Goal: Task Accomplishment & Management: Complete application form

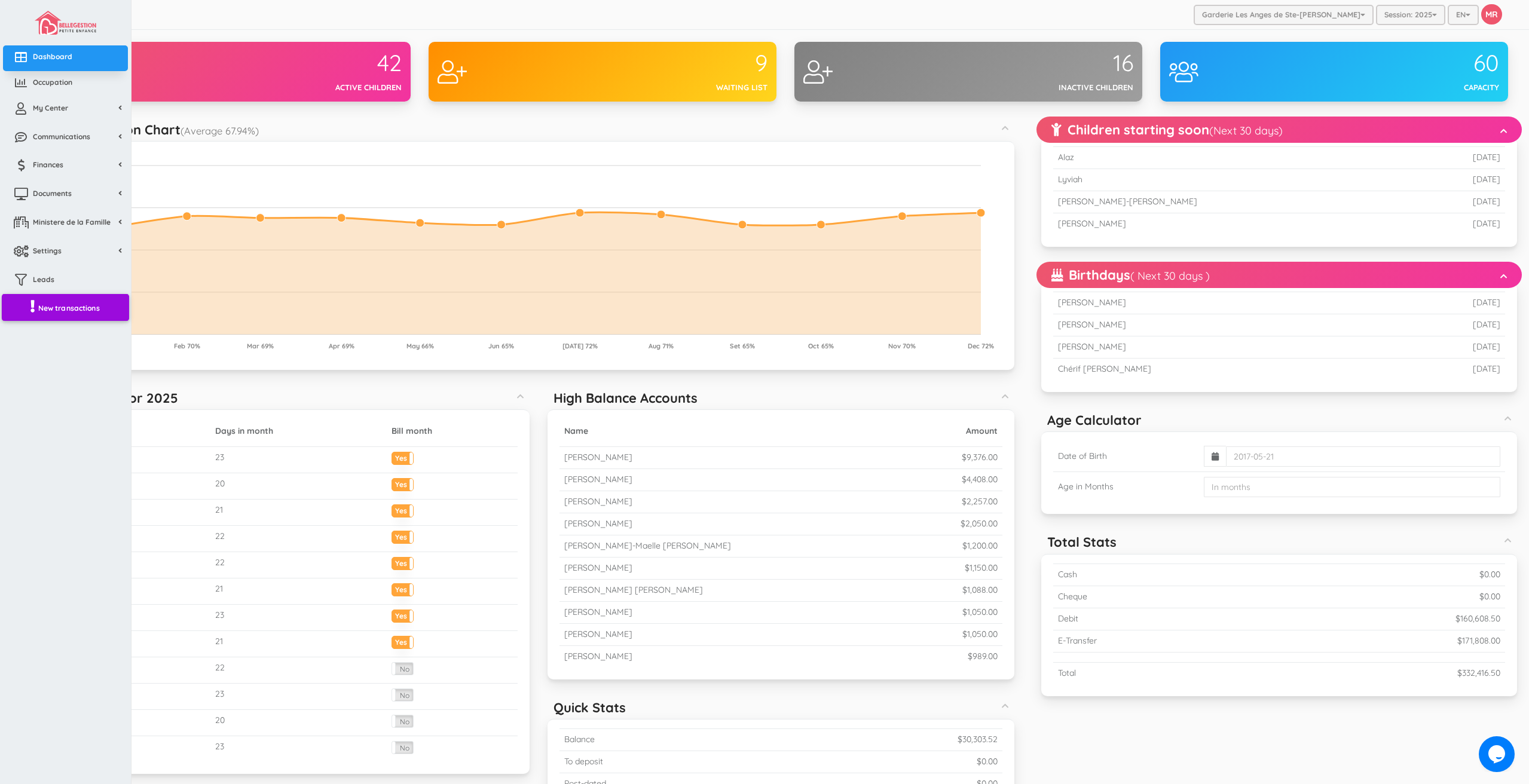
click at [53, 312] on span "New transactions" at bounding box center [68, 307] width 61 height 10
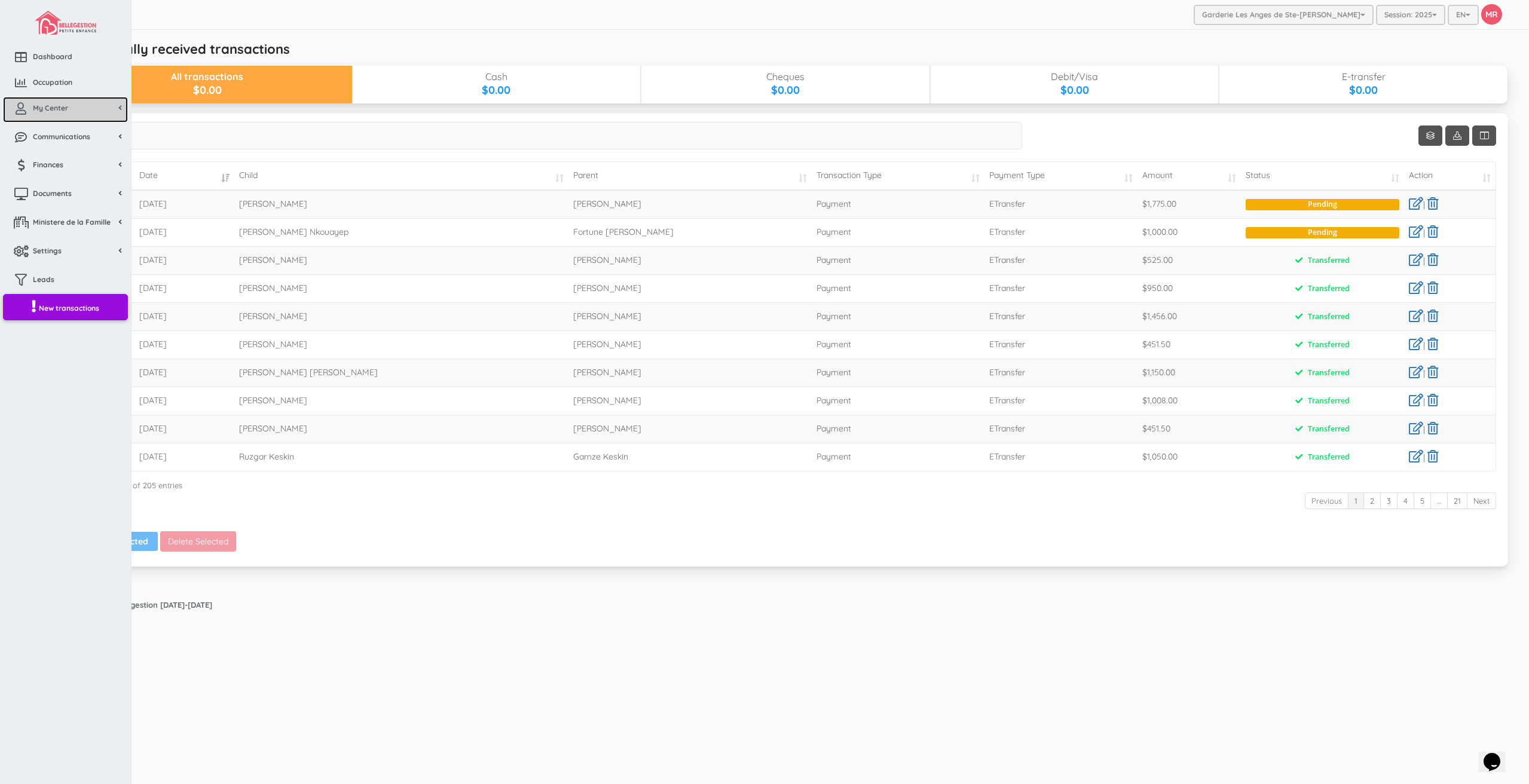
click at [15, 110] on icon at bounding box center [21, 108] width 24 height 12
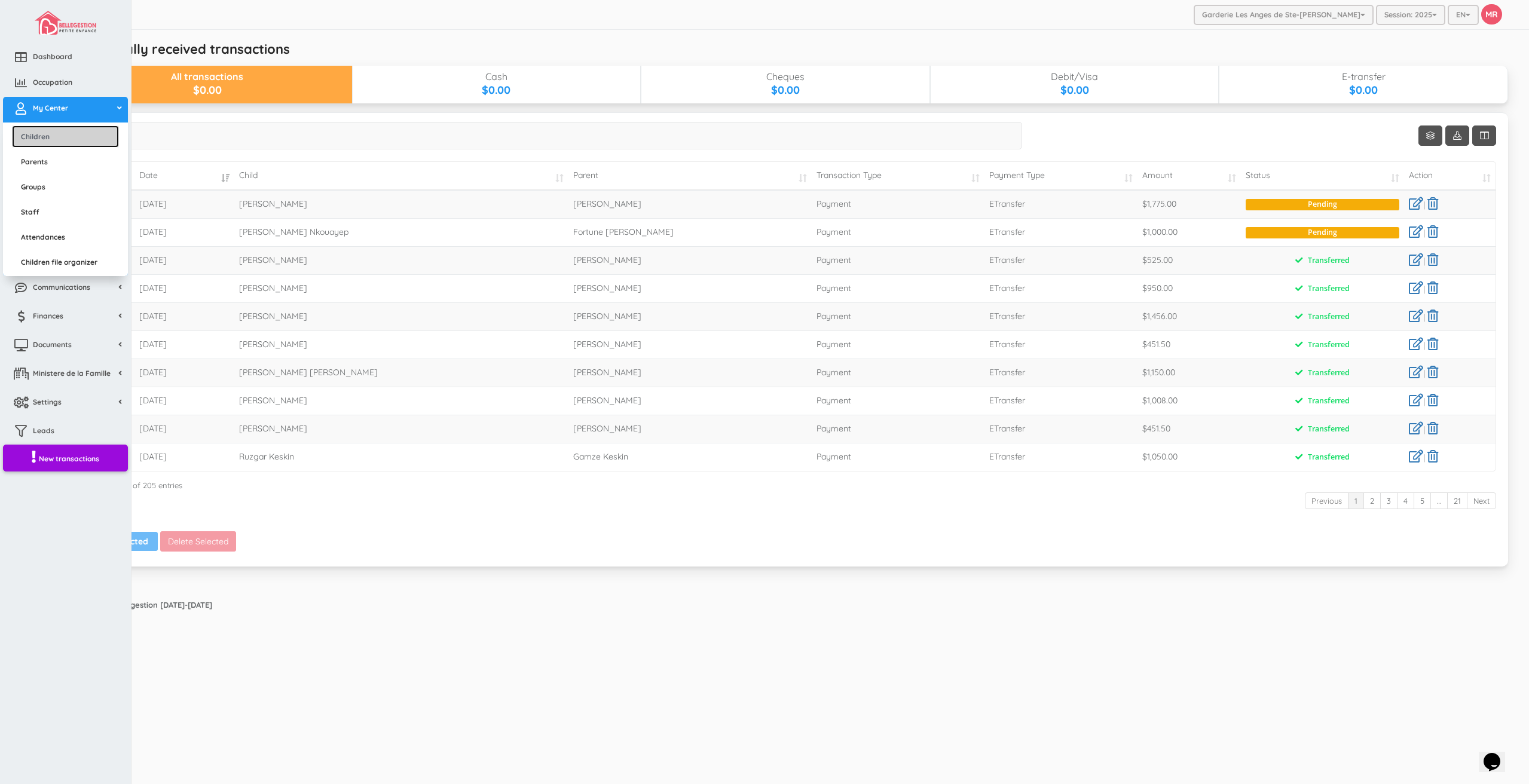
click at [52, 132] on link "Children" at bounding box center [65, 136] width 107 height 22
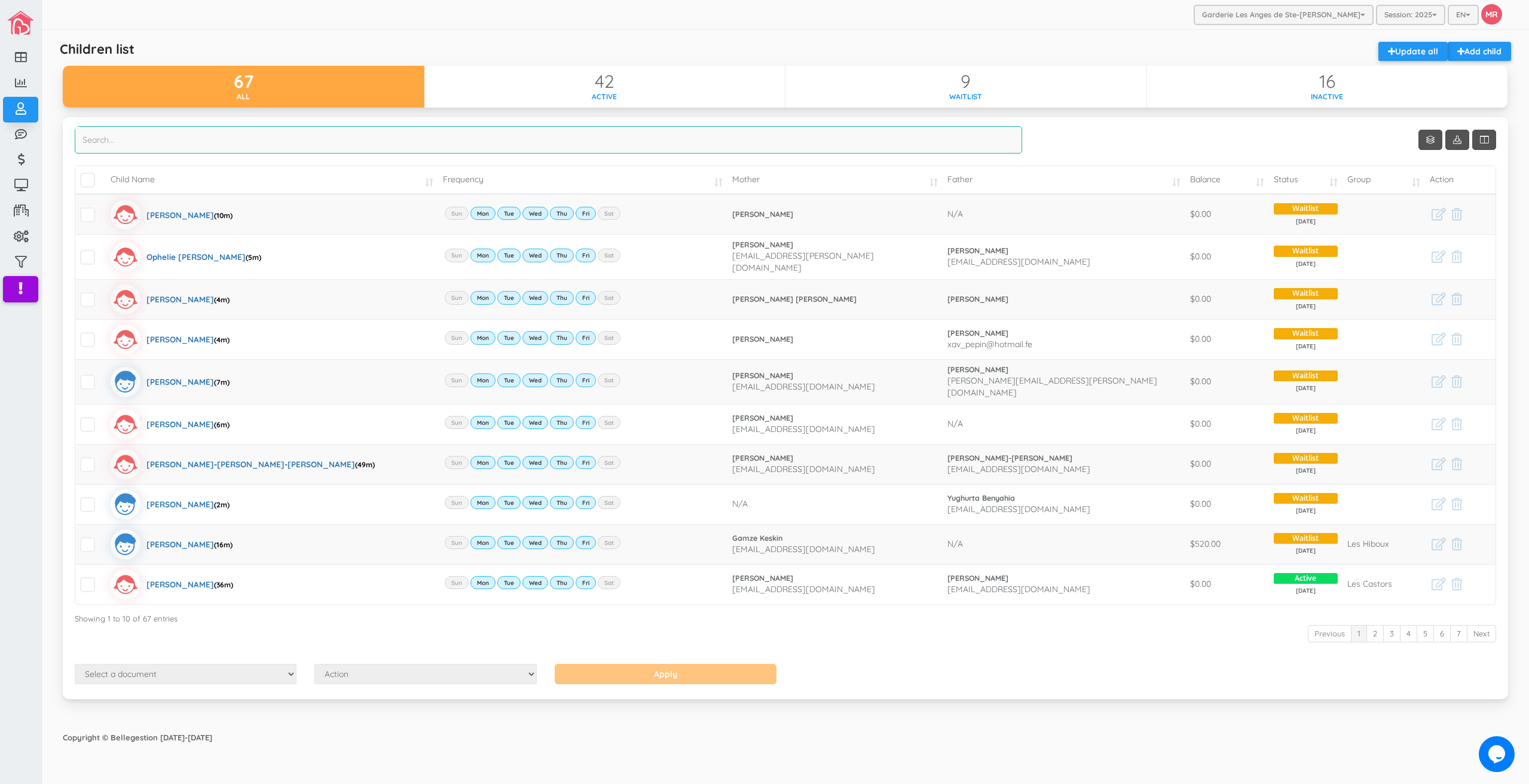
click at [757, 143] on input "search" at bounding box center [548, 139] width 948 height 27
click at [462, 132] on input "search" at bounding box center [548, 139] width 948 height 27
click at [1496, 50] on link "Add child" at bounding box center [1479, 51] width 64 height 19
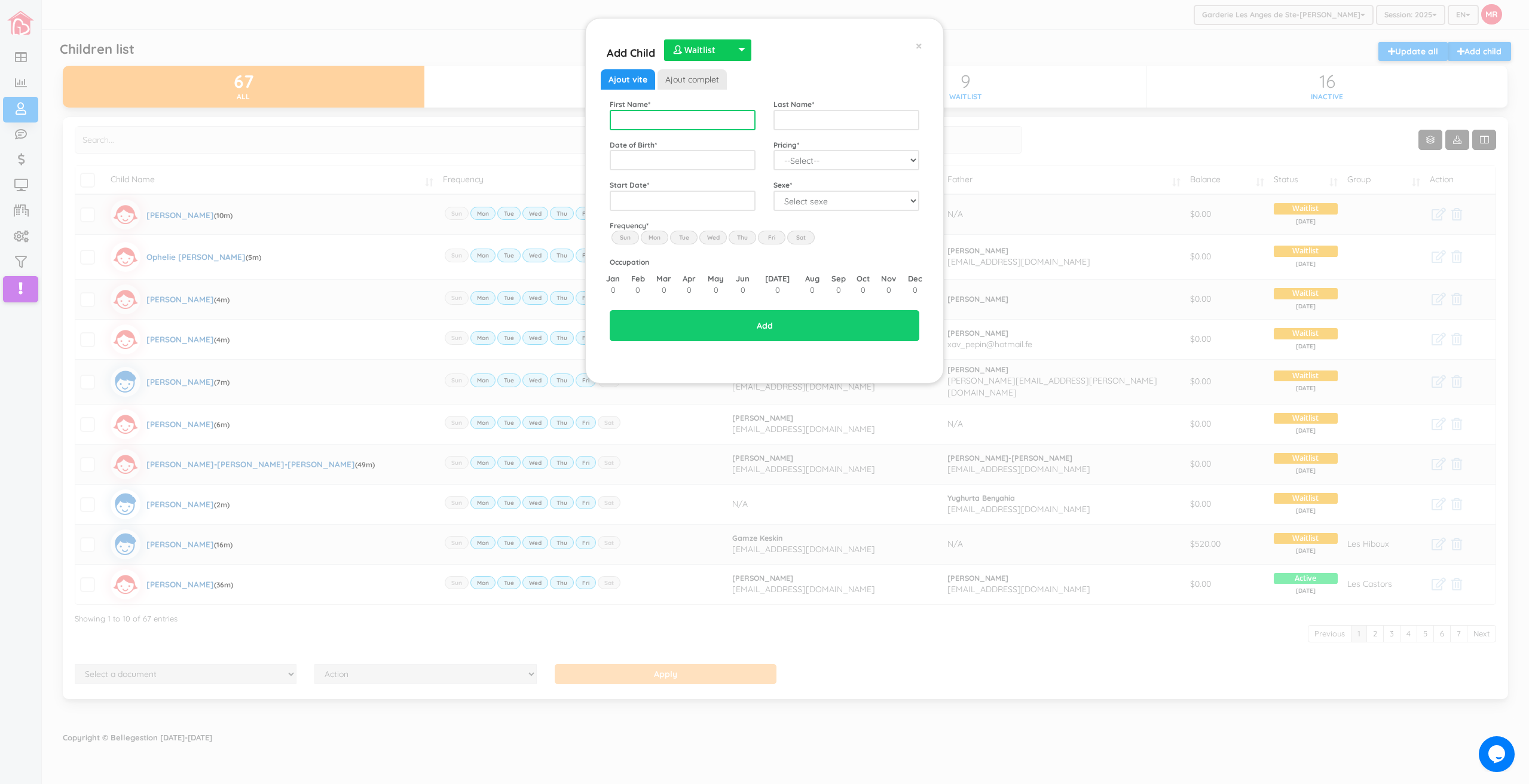
click at [697, 129] on input "text" at bounding box center [683, 120] width 146 height 20
type input "Emma"
type input "Hamod"
click at [690, 244] on span "2025" at bounding box center [688, 247] width 27 height 33
click at [715, 215] on span "Apr" at bounding box center [718, 212] width 27 height 33
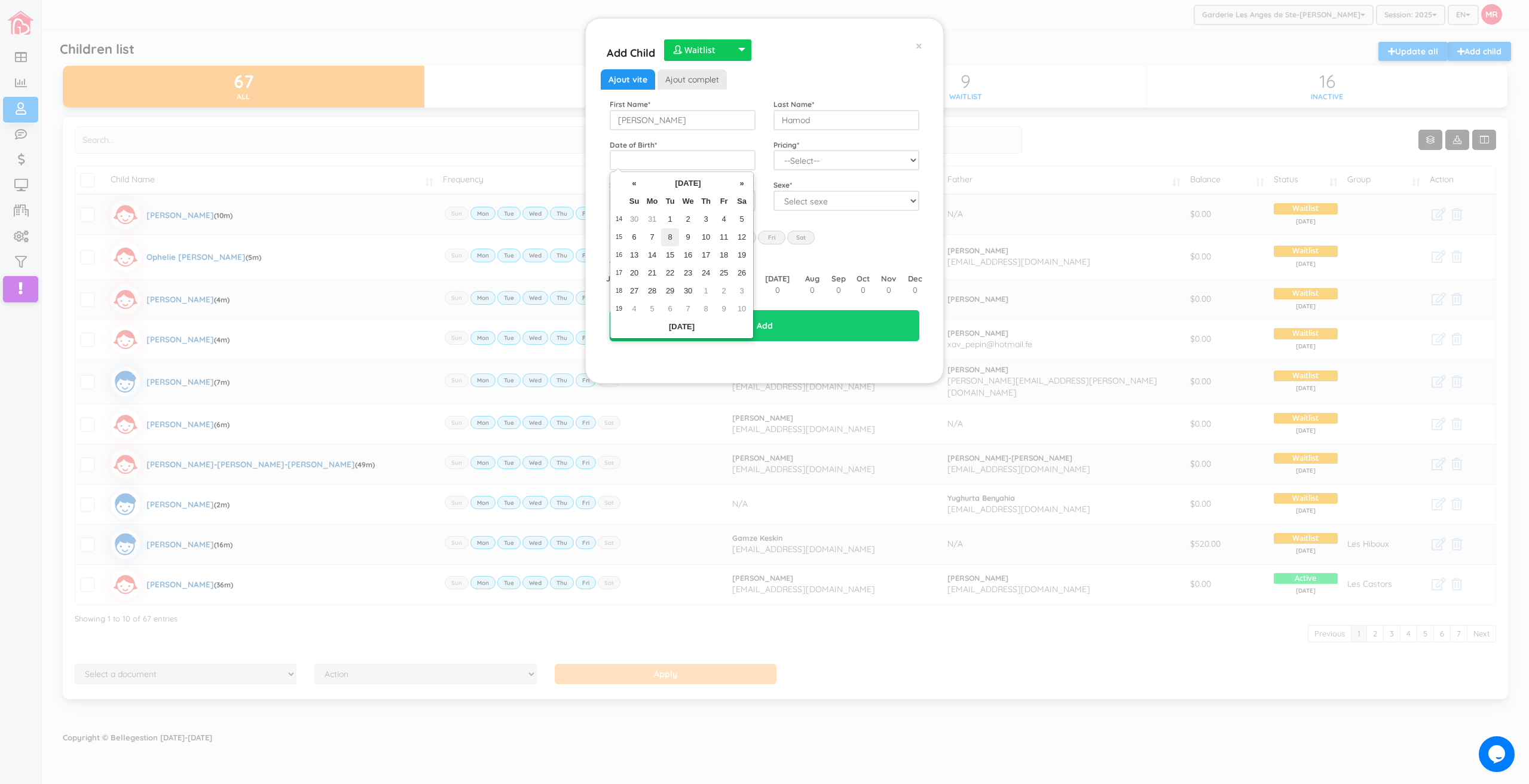
click at [670, 236] on td "8" at bounding box center [670, 237] width 18 height 18
type input "[DATE]"
click at [820, 151] on select "--Select-- Twins special 2024-2025 2023 FT 2022 FT" at bounding box center [846, 160] width 146 height 20
select select "100"
click at [773, 150] on select "--Select-- Twins special 2024-2025 2023 FT 2022 FT" at bounding box center [846, 160] width 146 height 20
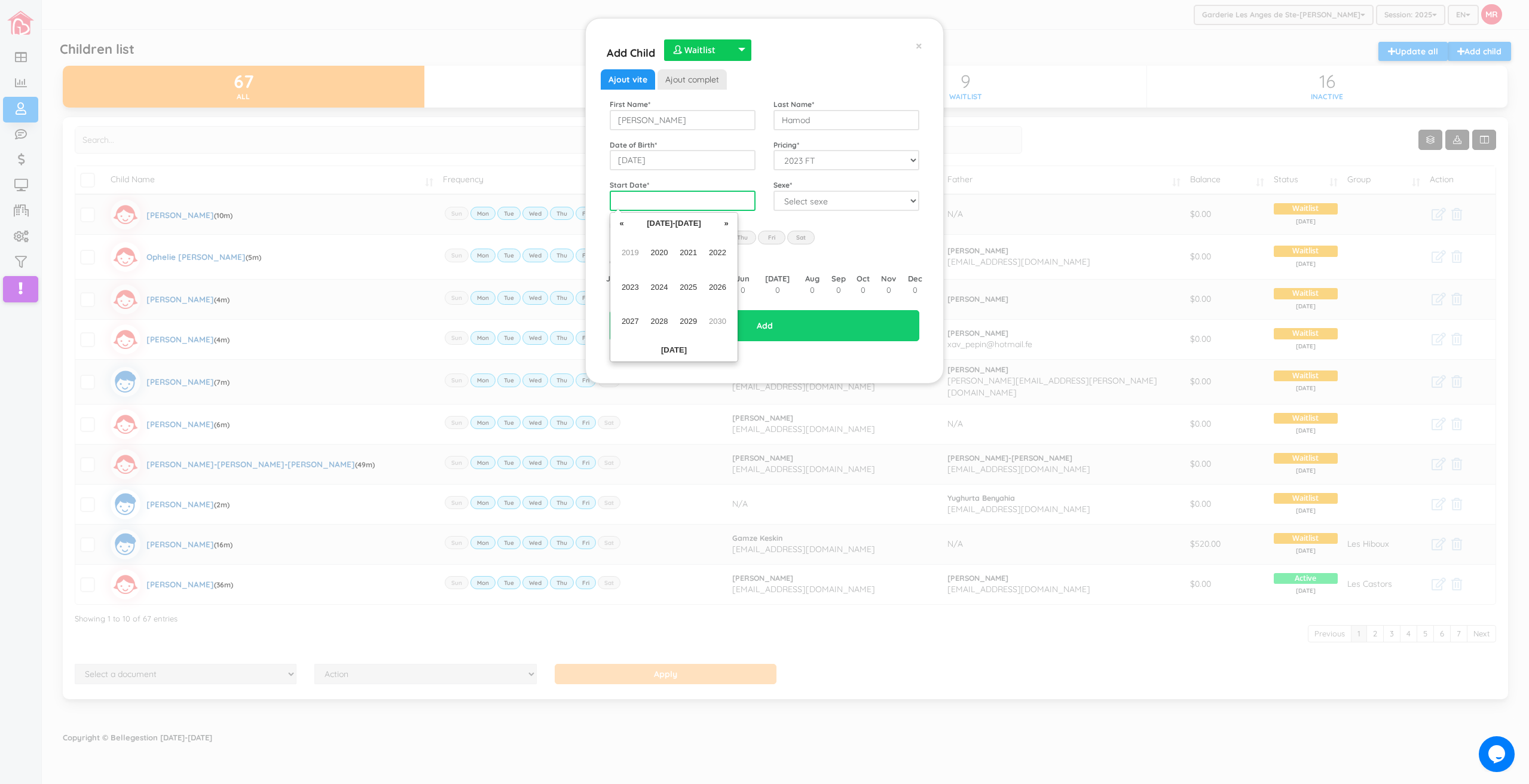
click at [678, 203] on input "text" at bounding box center [683, 201] width 146 height 20
click at [717, 282] on span "2026" at bounding box center [718, 287] width 27 height 33
click at [622, 253] on span "Jan" at bounding box center [630, 253] width 27 height 33
click at [646, 331] on td "26" at bounding box center [649, 332] width 18 height 18
type input "[DATE]"
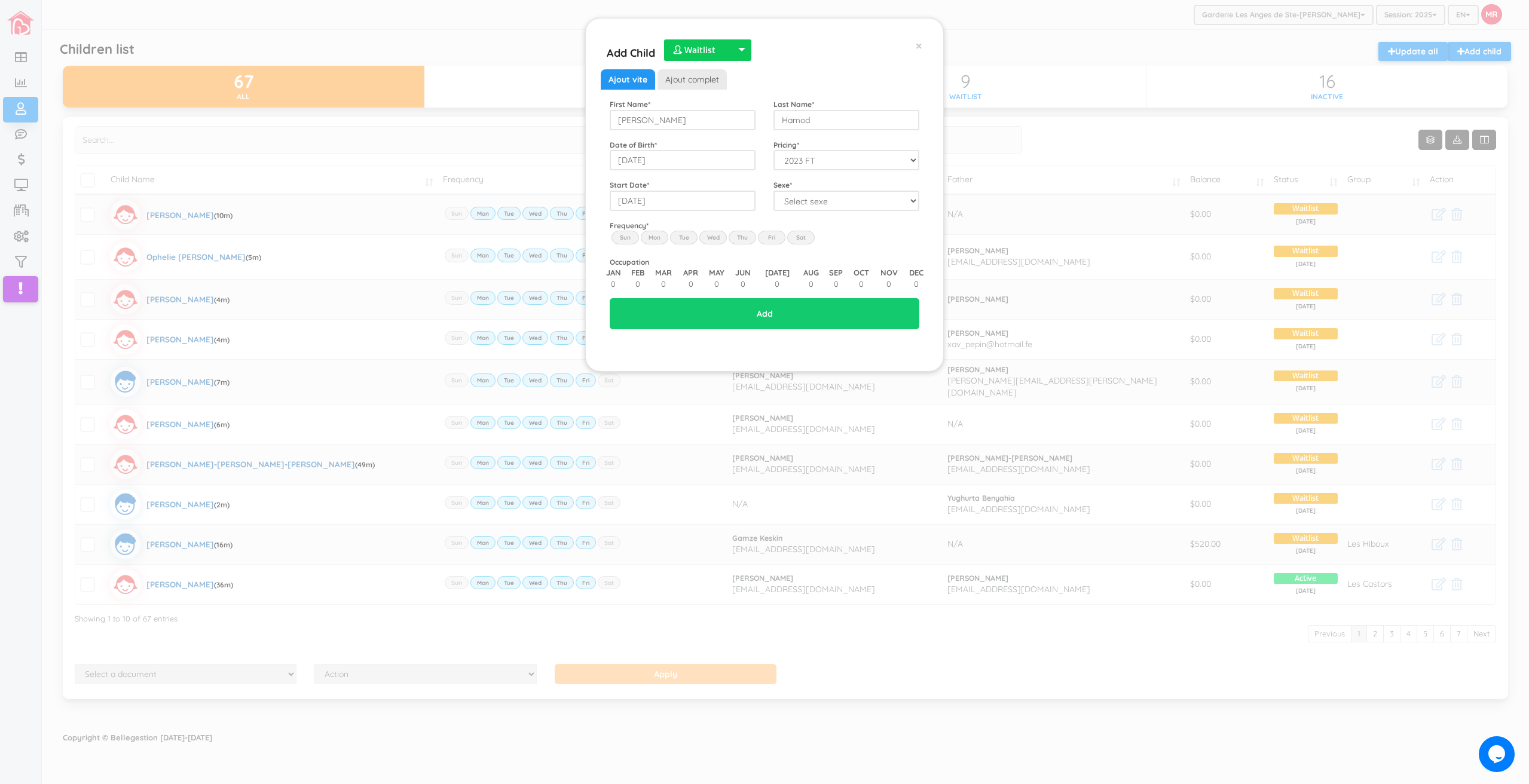
click at [821, 211] on div "Ajout vite Ajout complet First Name * Emma Last Name * Hamod Date of Birth * 20…" at bounding box center [765, 179] width 310 height 220
click at [818, 208] on select "Select sexe Boy Girl" at bounding box center [846, 201] width 146 height 20
select select "2"
click at [773, 191] on select "Select sexe Boy Girl" at bounding box center [846, 201] width 146 height 20
click at [652, 234] on label "Mon" at bounding box center [654, 237] width 27 height 13
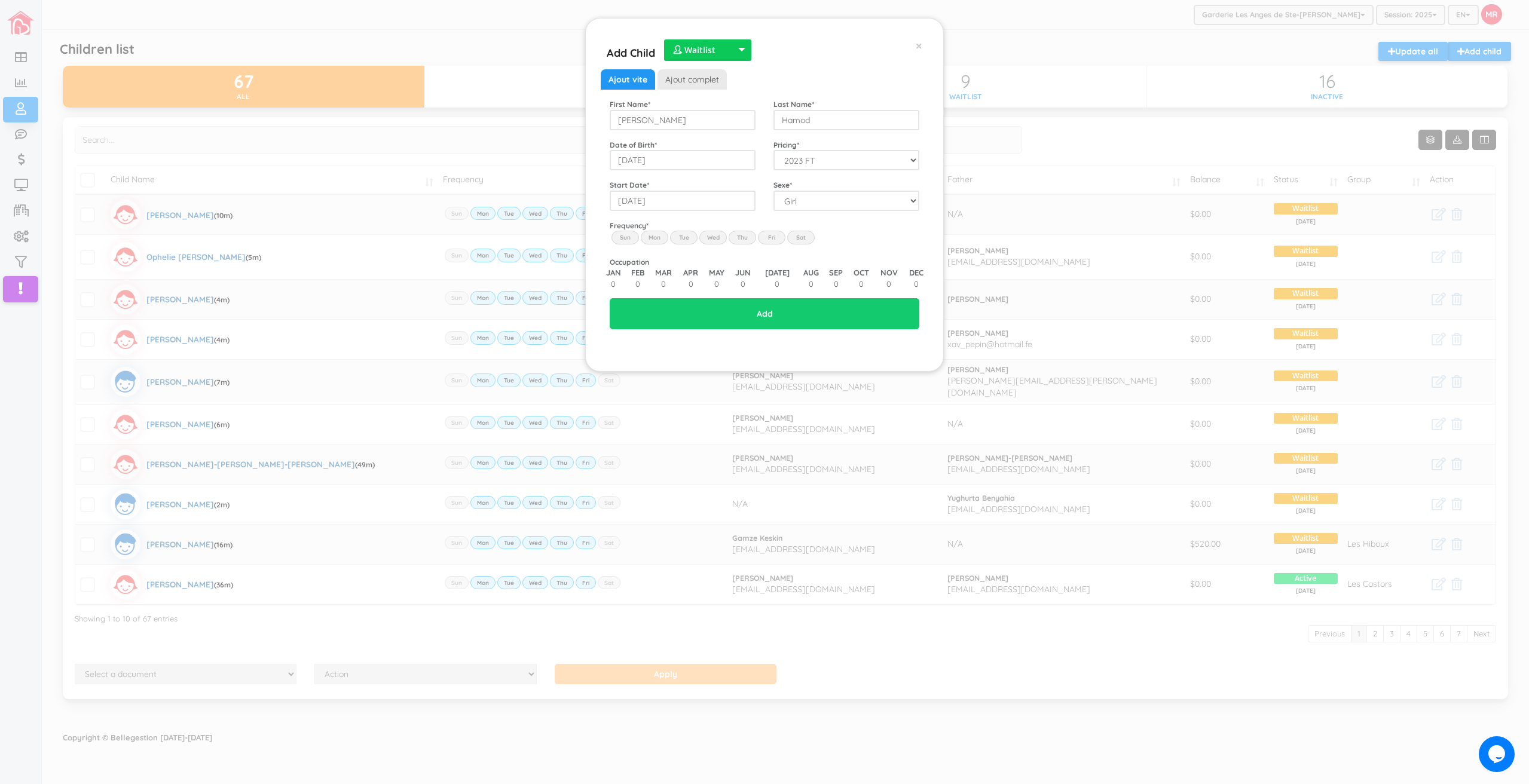
click at [0, 0] on input "Mon" at bounding box center [0, 0] width 0 height 0
click at [684, 232] on label "Tue" at bounding box center [684, 237] width 27 height 13
click at [0, 0] on input "Tue" at bounding box center [0, 0] width 0 height 0
click at [711, 242] on label "Wed" at bounding box center [713, 237] width 27 height 13
click at [0, 0] on input "Wed" at bounding box center [0, 0] width 0 height 0
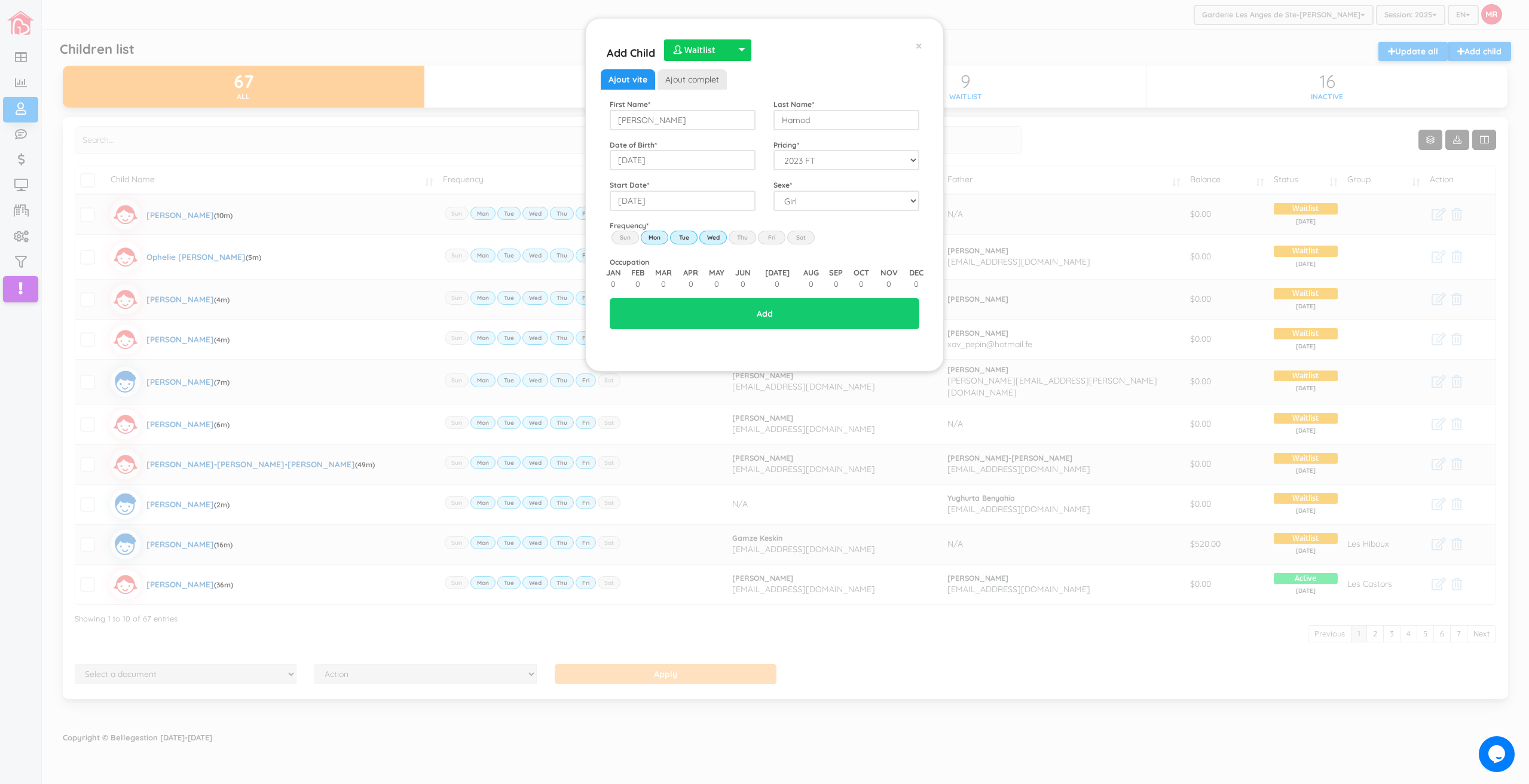
click at [749, 239] on label "Thu" at bounding box center [742, 237] width 27 height 13
click at [0, 0] on input "Thu" at bounding box center [0, 0] width 0 height 0
click at [771, 236] on label "Fri" at bounding box center [771, 237] width 27 height 13
click at [0, 0] on input "Fri" at bounding box center [0, 0] width 0 height 0
click at [789, 313] on input "Add" at bounding box center [765, 314] width 310 height 31
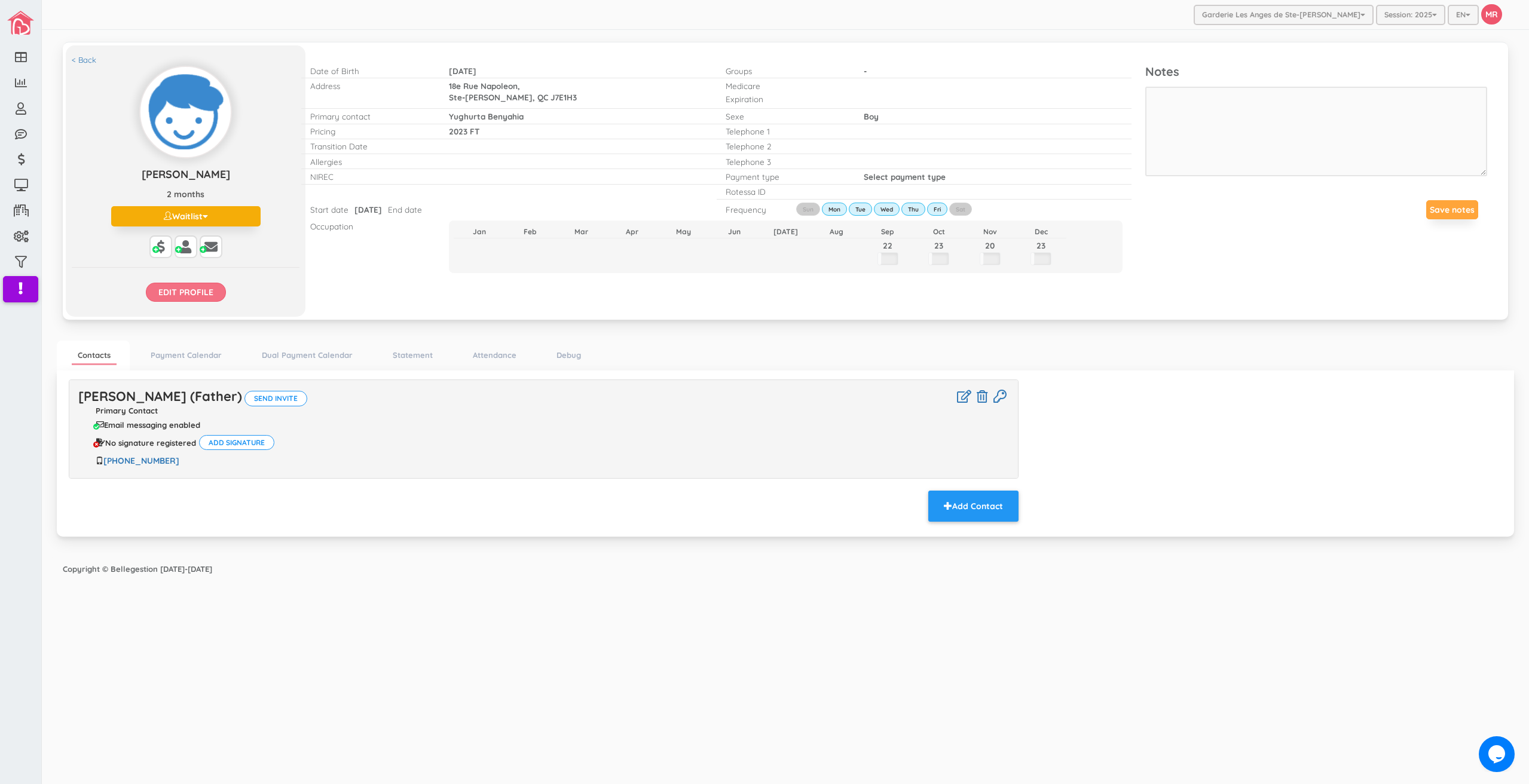
click at [164, 290] on input "Edit profile" at bounding box center [185, 292] width 80 height 19
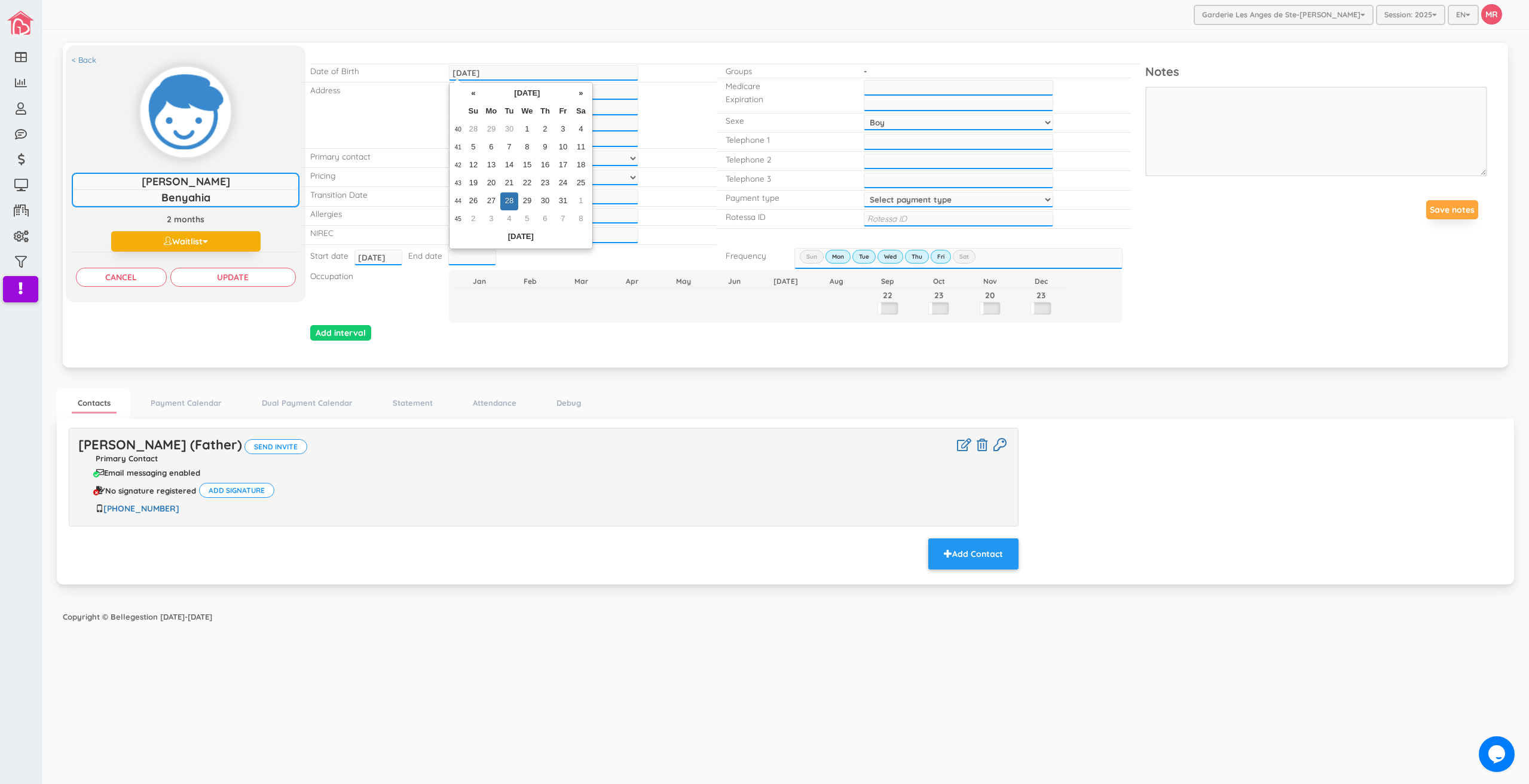
click at [470, 71] on input "2025-10-28" at bounding box center [543, 73] width 190 height 15
type input "2024-10-28"
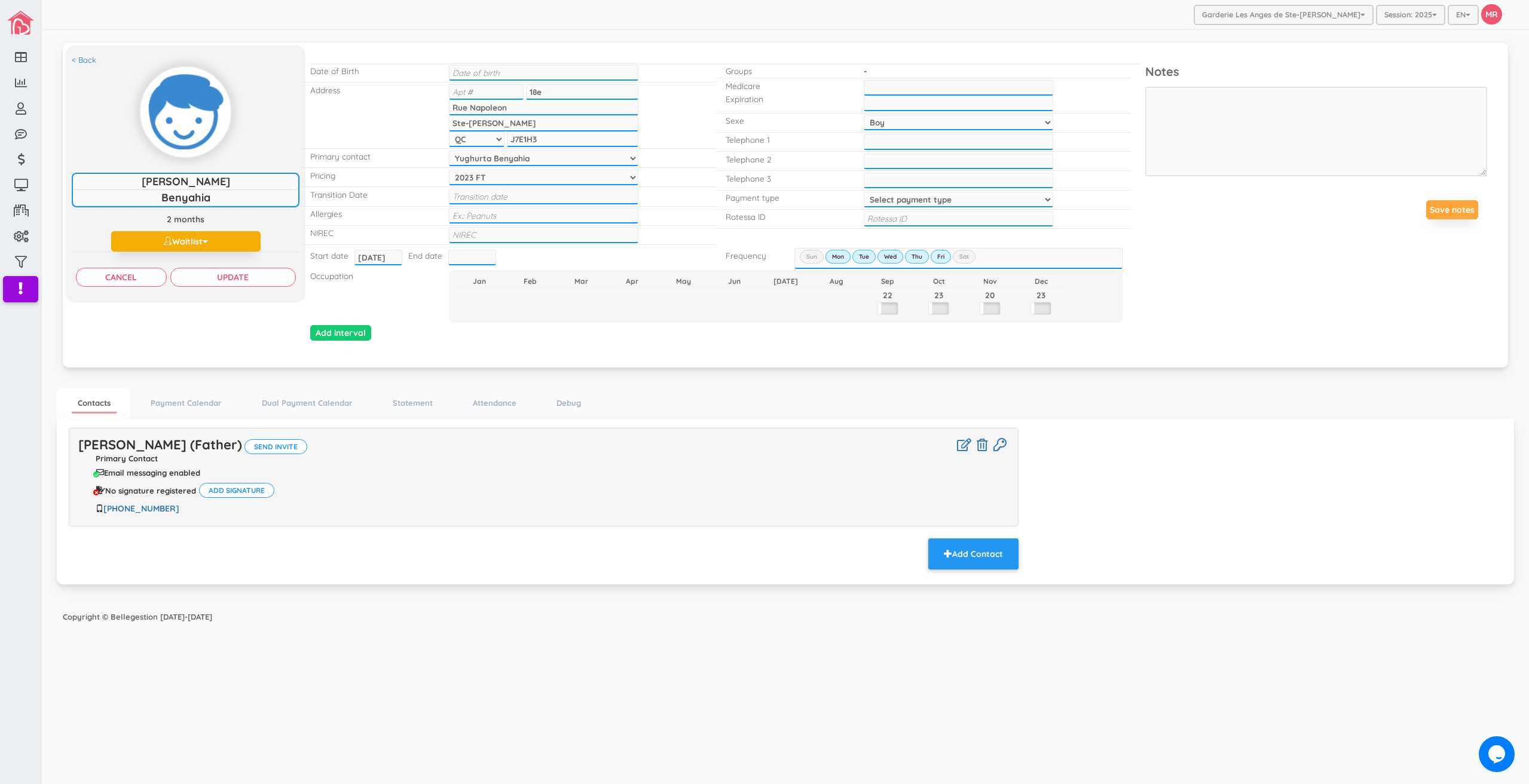
click at [442, 79] on div "2025-10-28" at bounding box center [544, 73] width 208 height 19
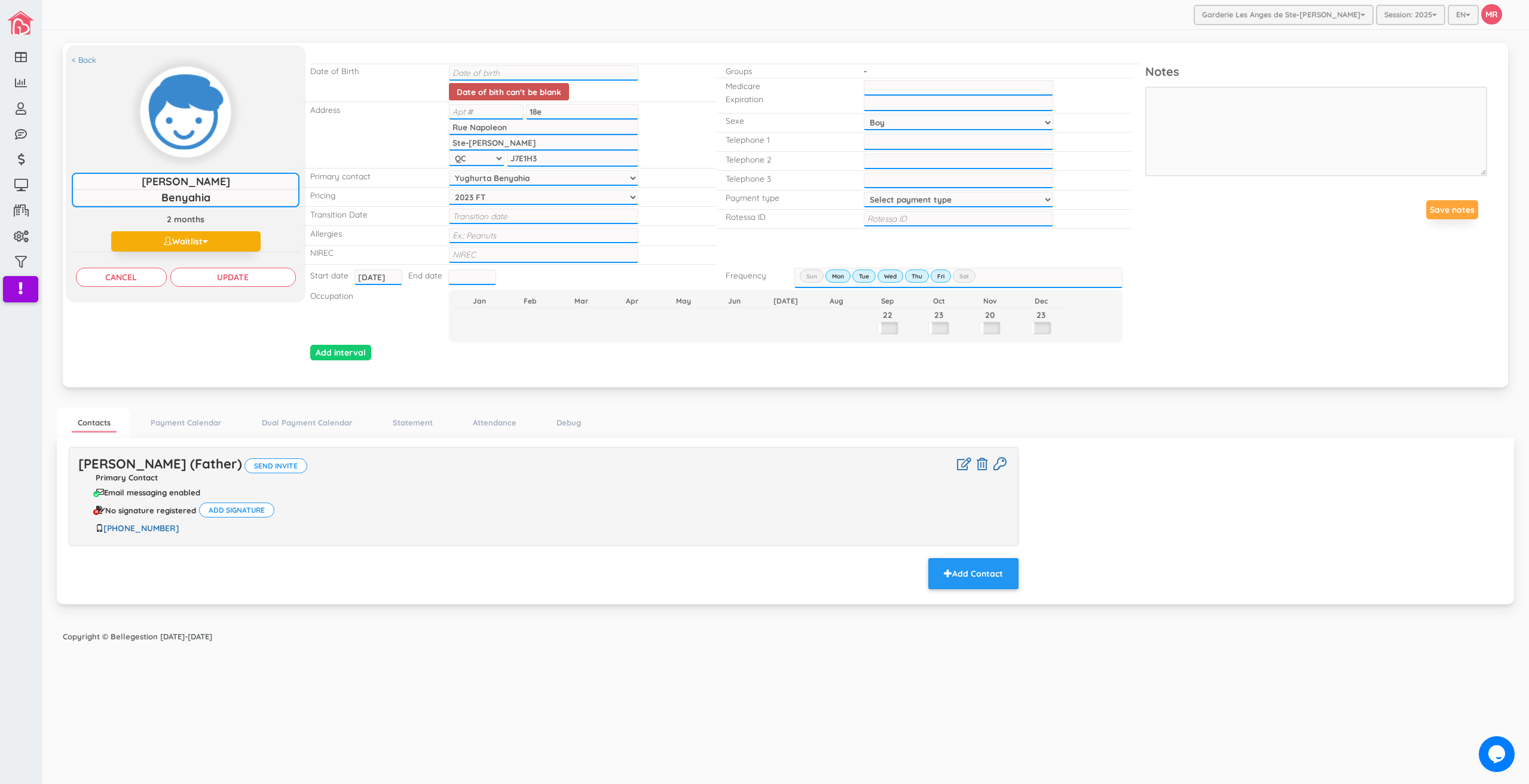
click at [482, 69] on input "text" at bounding box center [543, 73] width 190 height 15
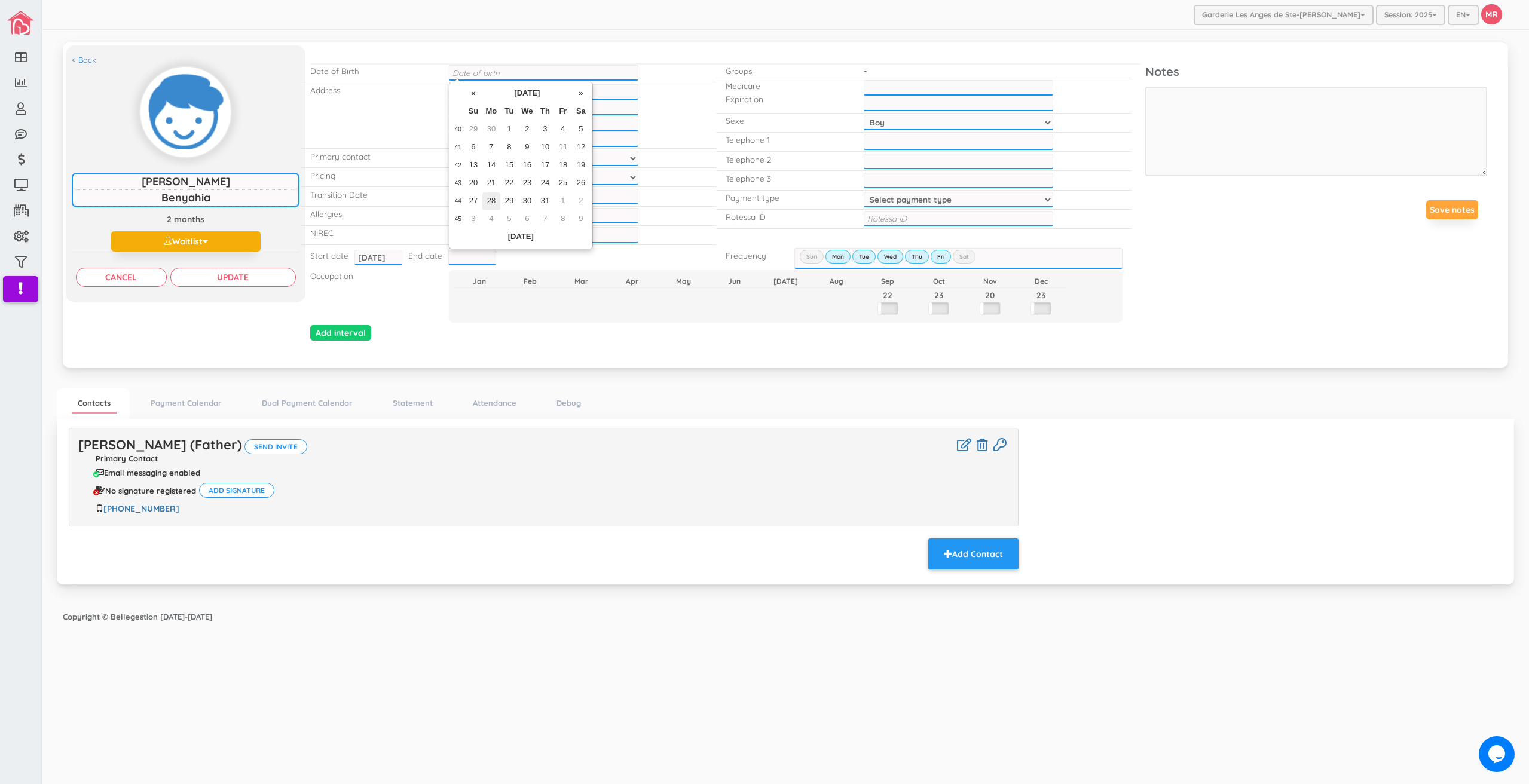
click at [494, 200] on td "28" at bounding box center [491, 201] width 18 height 18
type input "2024-10-28"
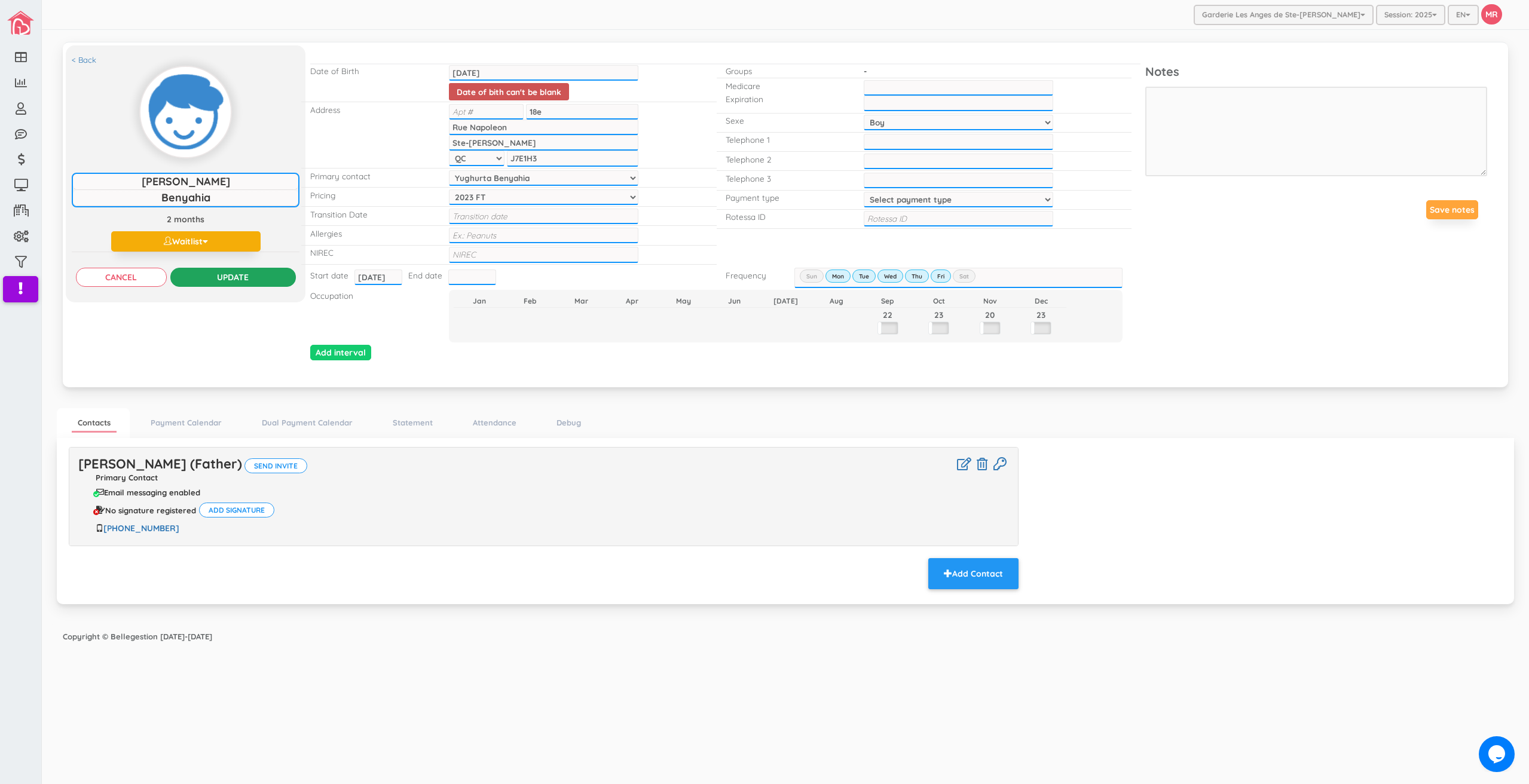
click at [246, 277] on input "Update" at bounding box center [233, 277] width 126 height 19
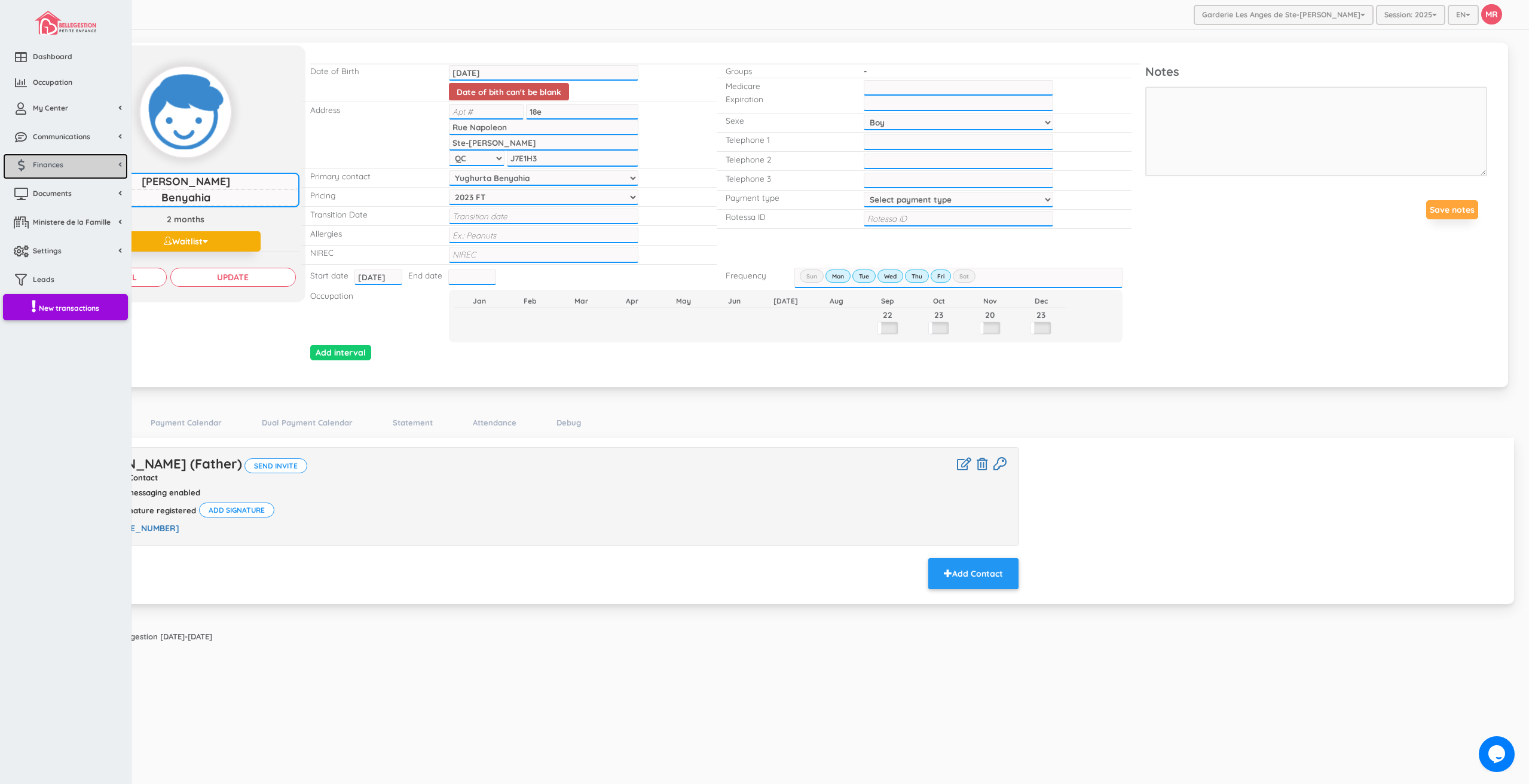
click at [57, 155] on link "Finances" at bounding box center [65, 166] width 125 height 26
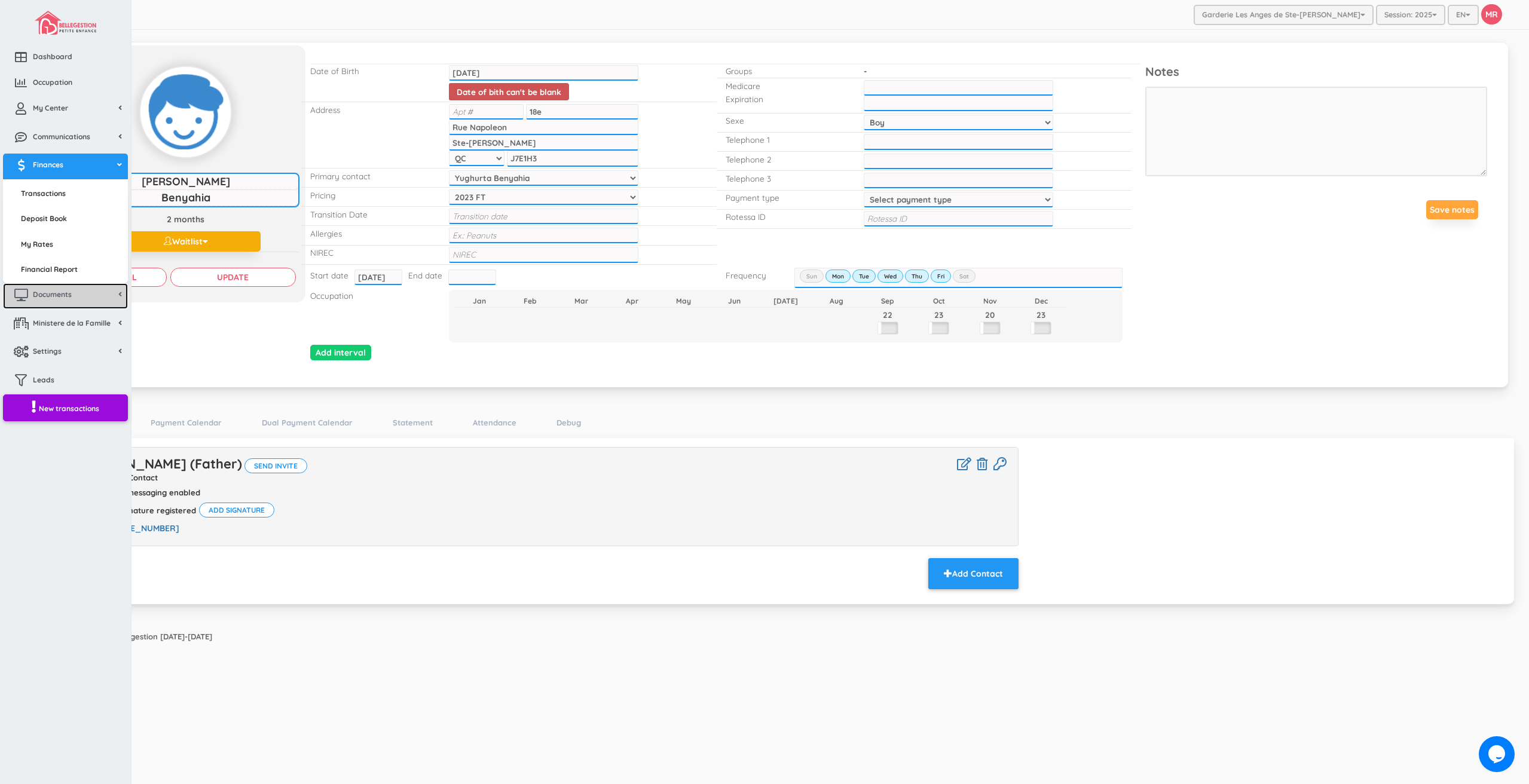
click at [67, 306] on link "Documents" at bounding box center [65, 296] width 125 height 26
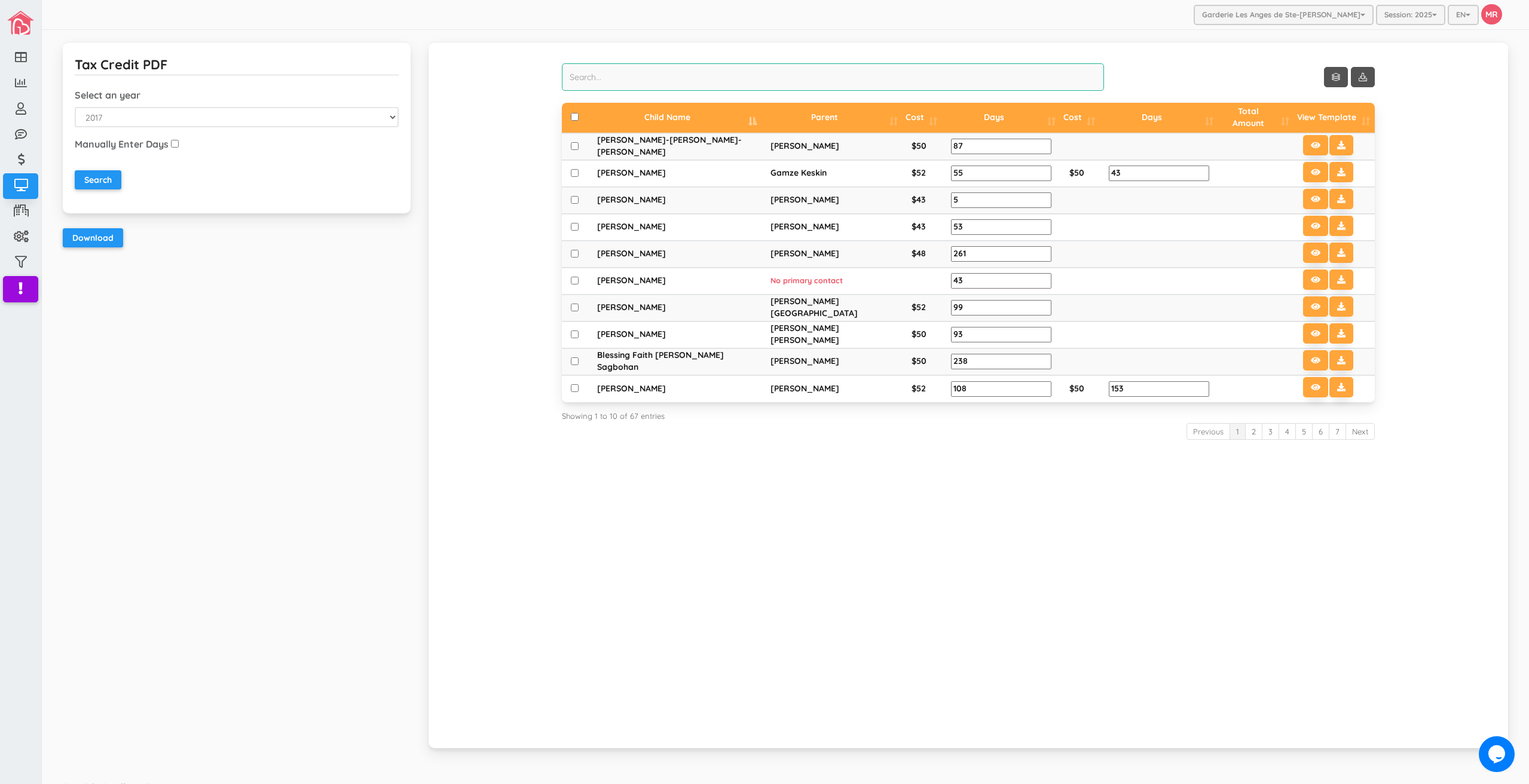
click at [677, 74] on input "search" at bounding box center [833, 77] width 542 height 27
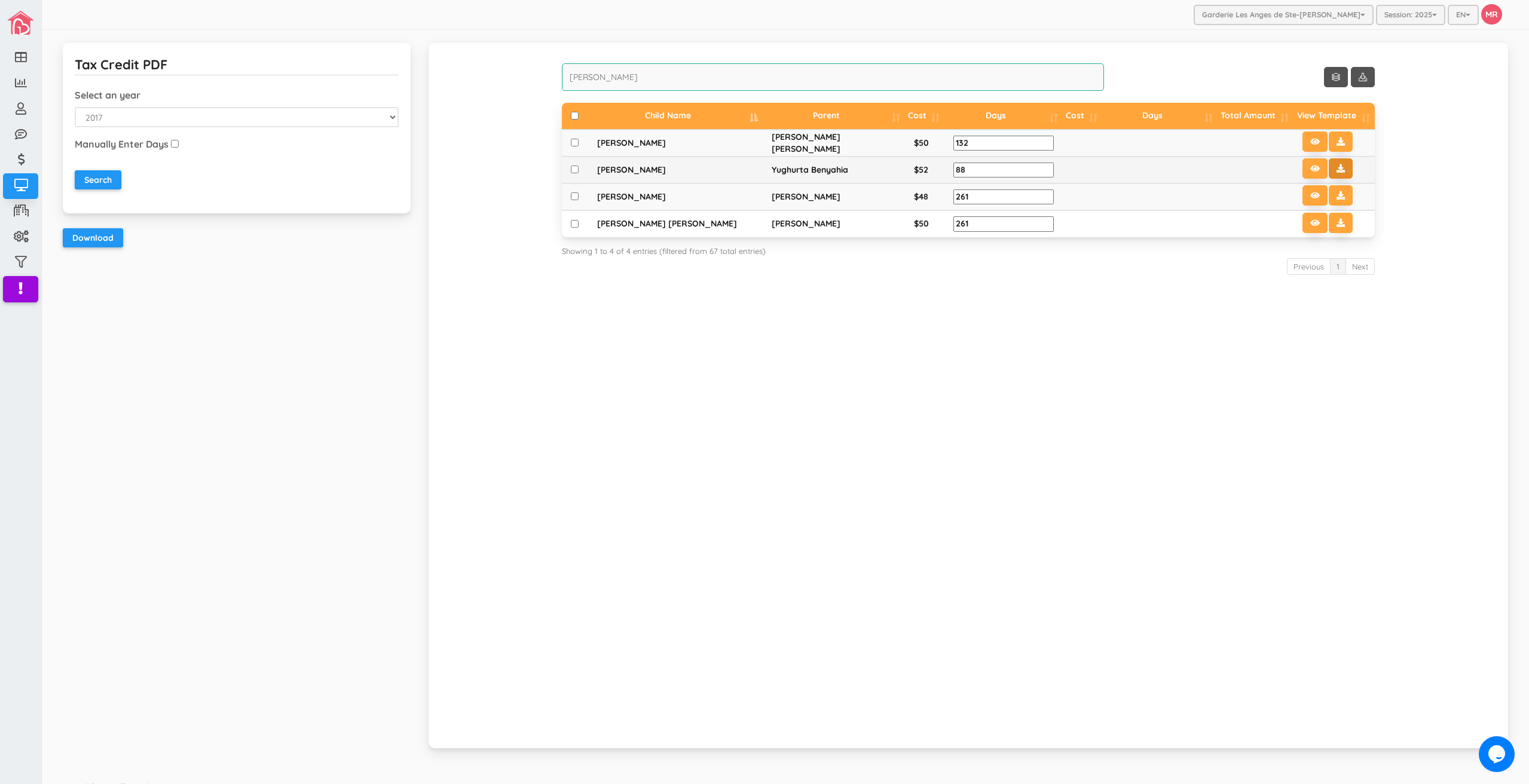
type input "dylan"
click at [1337, 169] on icon at bounding box center [1341, 168] width 9 height 9
